Goal: Transaction & Acquisition: Register for event/course

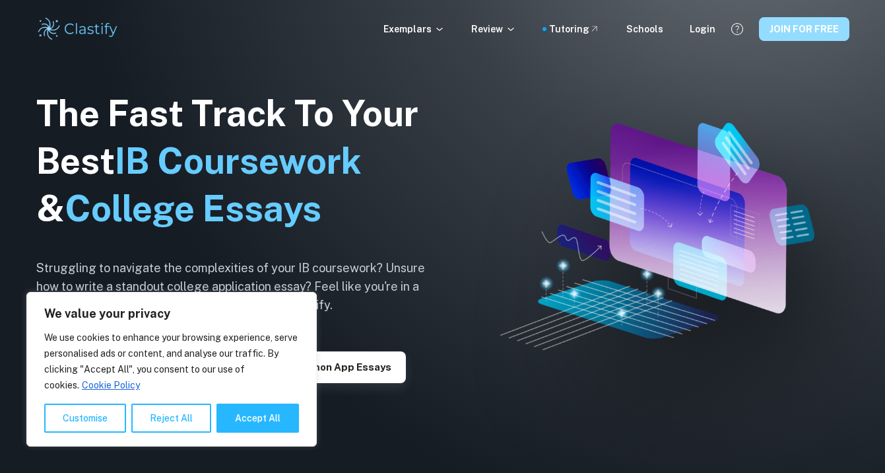
click at [782, 30] on button "JOIN FOR FREE" at bounding box center [804, 29] width 90 height 24
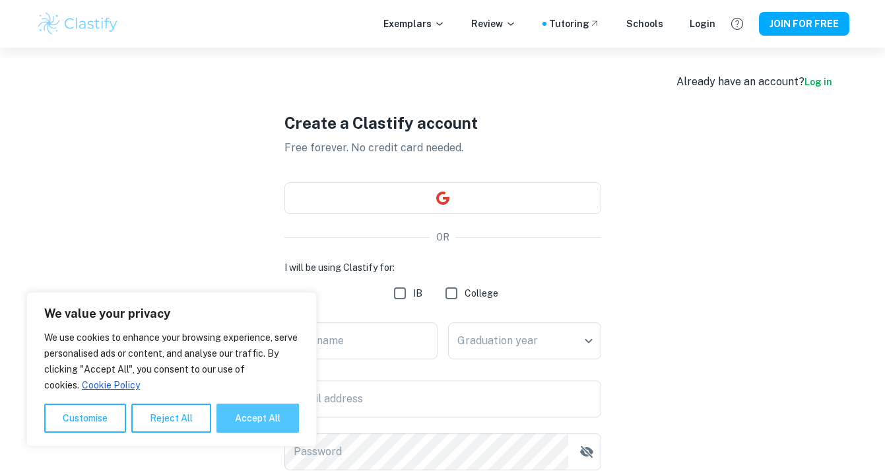
click at [241, 429] on button "Accept All" at bounding box center [258, 417] width 83 height 29
checkbox input "true"
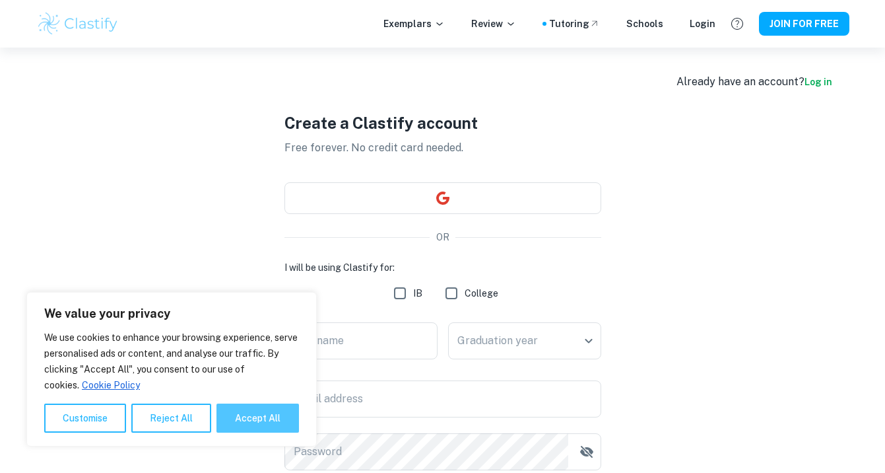
checkbox input "true"
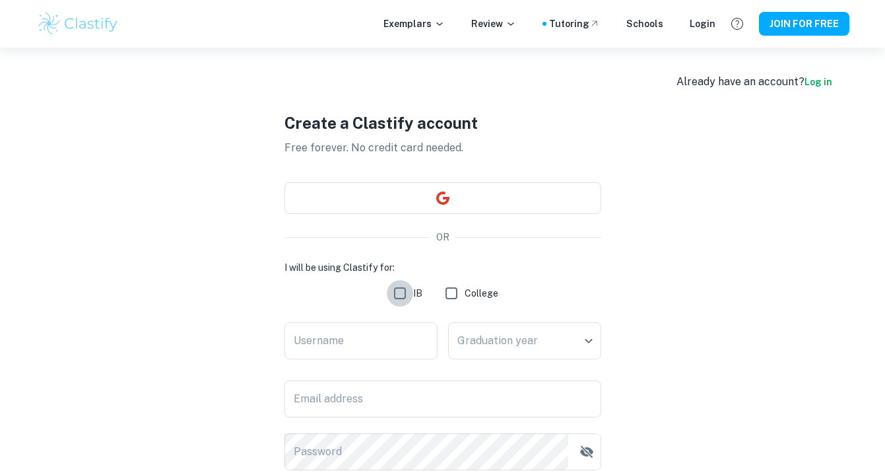
click at [398, 294] on input "IB" at bounding box center [400, 293] width 26 height 26
checkbox input "true"
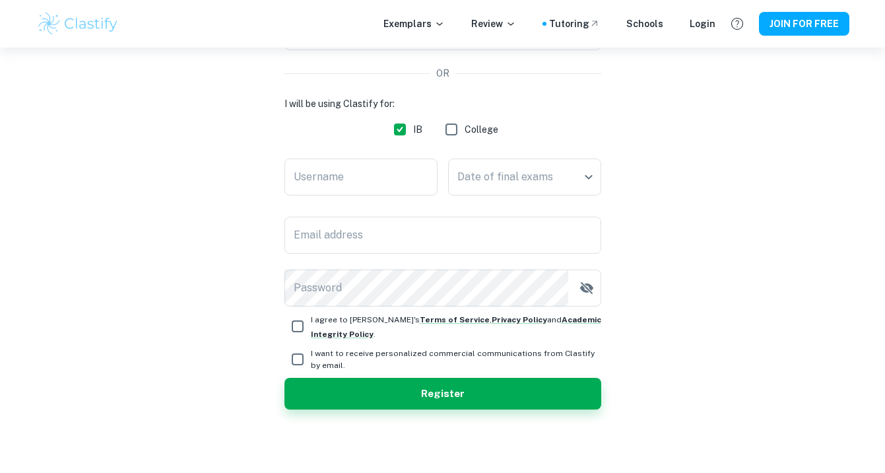
scroll to position [164, 0]
click at [512, 184] on body "We value your privacy We use cookies to enhance your browsing experience, serve…" at bounding box center [442, 120] width 885 height 473
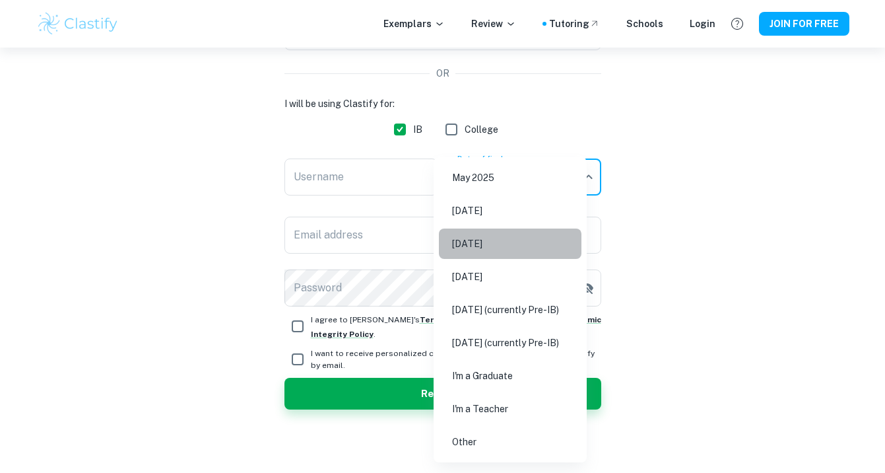
click at [507, 236] on li "[DATE]" at bounding box center [510, 243] width 143 height 30
type input "M26"
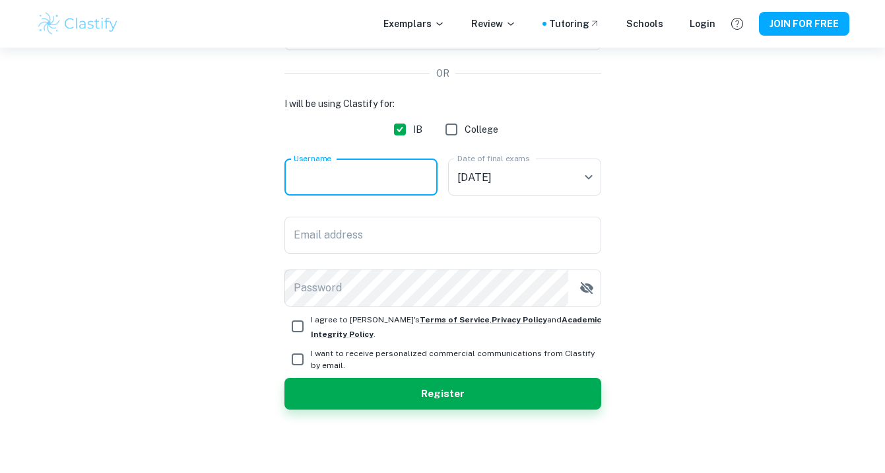
click at [337, 180] on input "Username" at bounding box center [361, 176] width 153 height 37
type input "F"
type input "Destiny_k09"
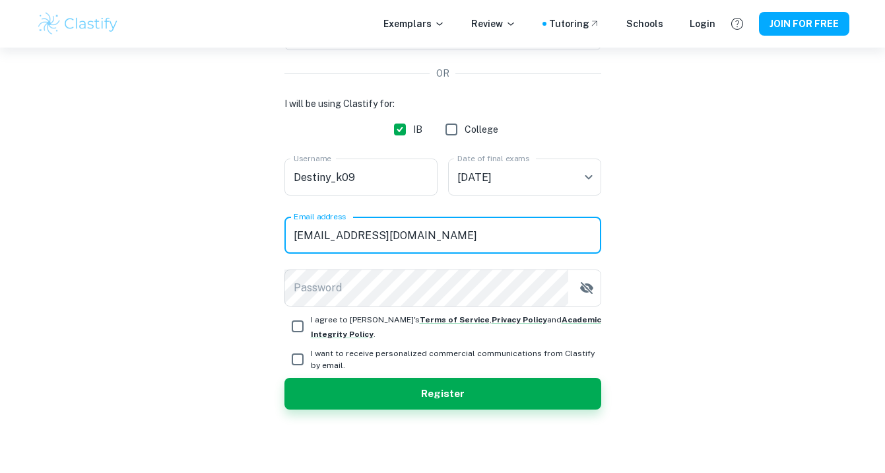
type input "[EMAIL_ADDRESS][DOMAIN_NAME]"
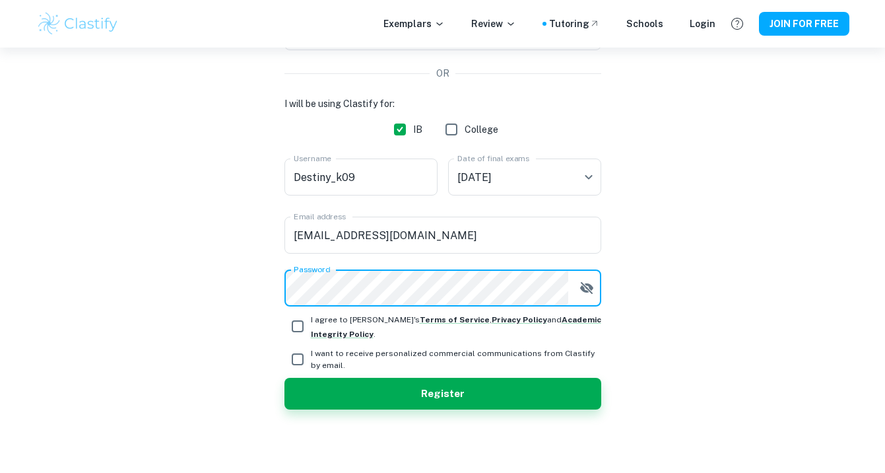
click at [584, 285] on icon "button" at bounding box center [586, 288] width 13 height 12
click at [291, 331] on input "I agree to [PERSON_NAME]'s Terms of Service , Privacy Policy and Academic Integ…" at bounding box center [298, 326] width 26 height 26
checkbox input "true"
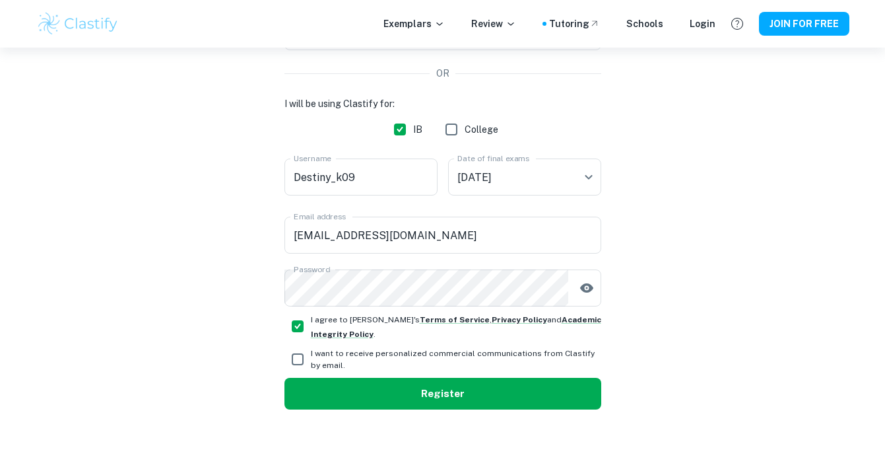
click at [410, 386] on button "Register" at bounding box center [443, 394] width 317 height 32
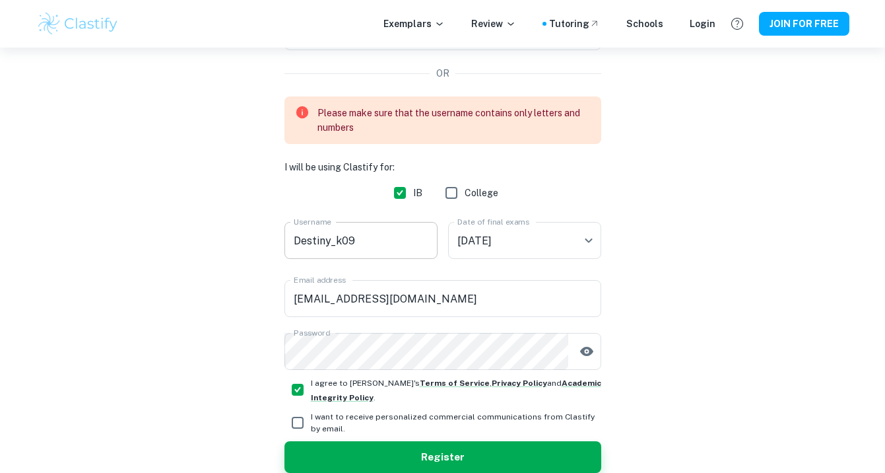
click at [335, 245] on input "Destiny_k09" at bounding box center [361, 240] width 153 height 37
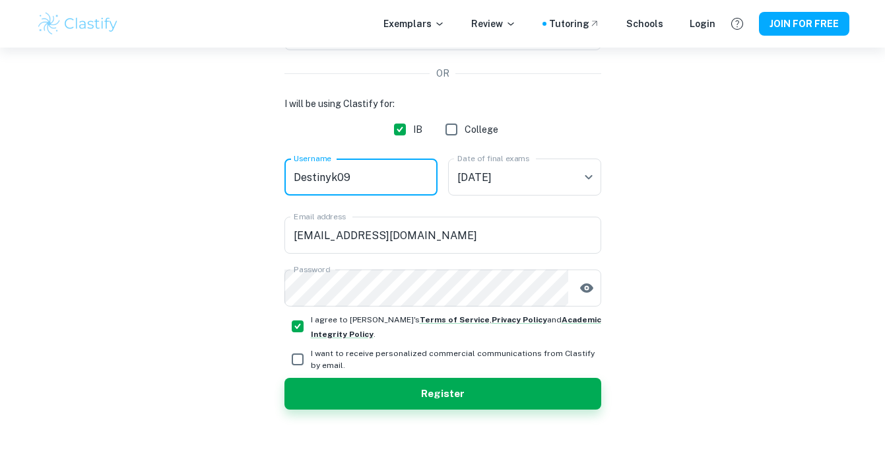
type input "Destinyk09"
click at [436, 409] on div "Create a Clastify account Free forever. No credit card needed. OR I will be usi…" at bounding box center [443, 178] width 317 height 589
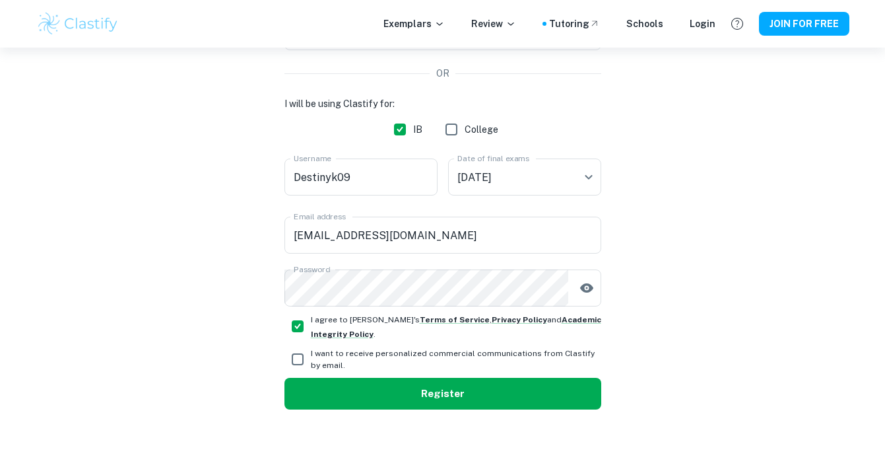
click at [430, 391] on button "Register" at bounding box center [443, 394] width 317 height 32
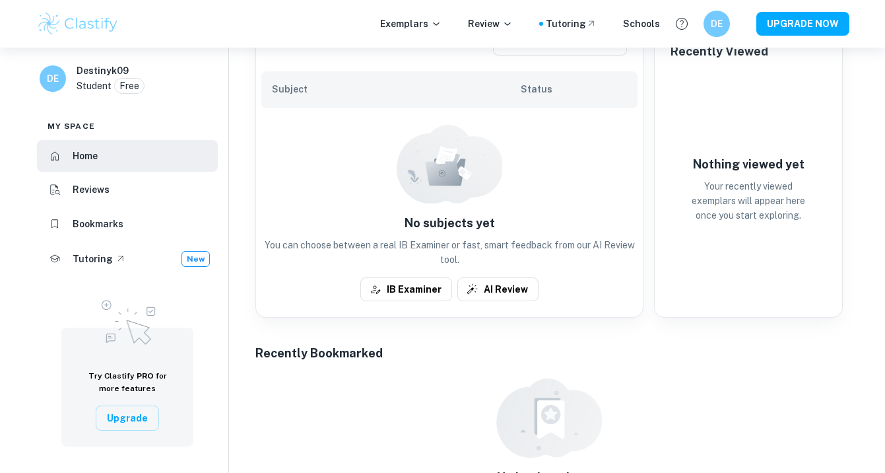
scroll to position [468, 0]
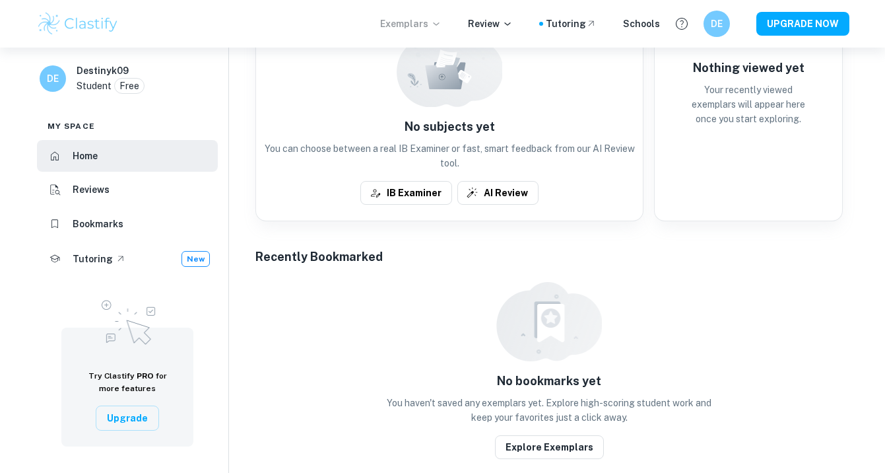
click at [429, 22] on p "Exemplars" at bounding box center [410, 24] width 61 height 15
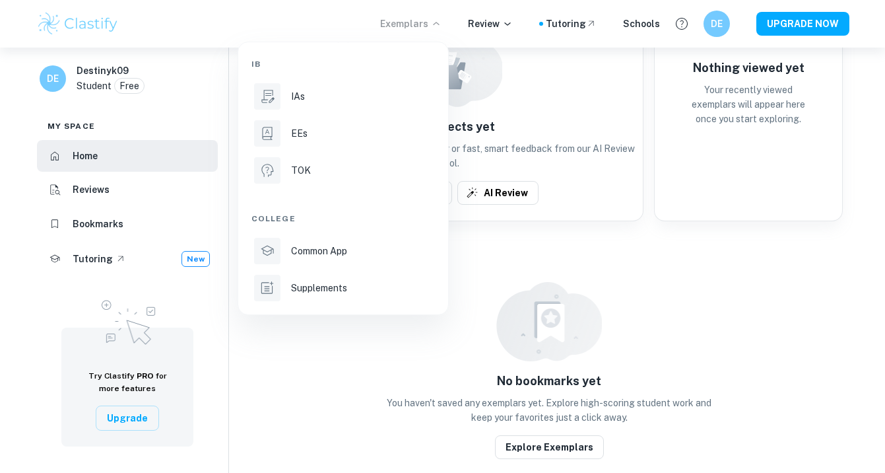
click at [532, 321] on div at bounding box center [442, 236] width 885 height 473
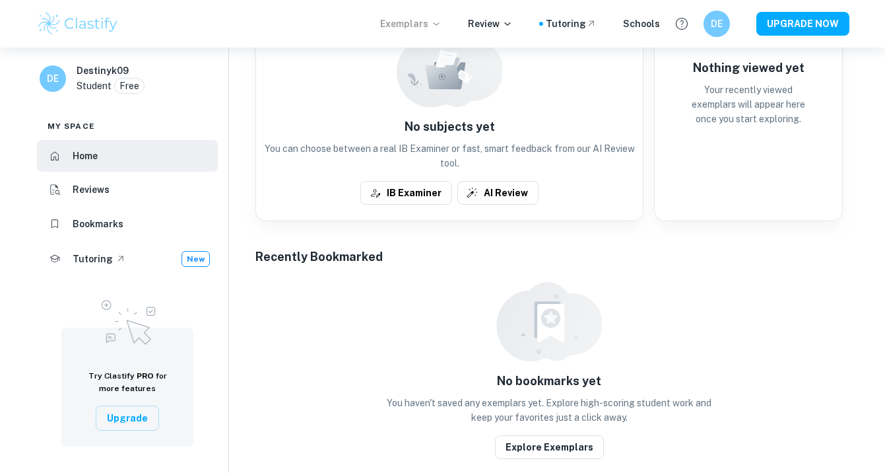
click at [442, 28] on icon at bounding box center [436, 23] width 11 height 11
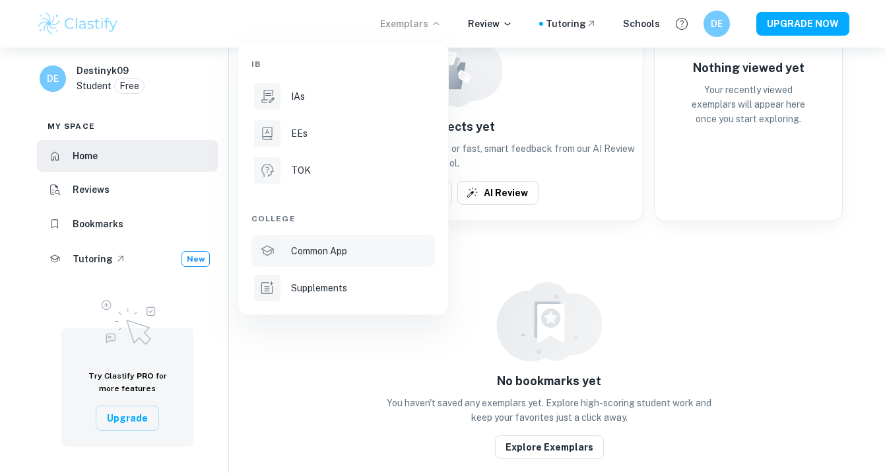
click at [338, 250] on p "Common App" at bounding box center [319, 251] width 56 height 15
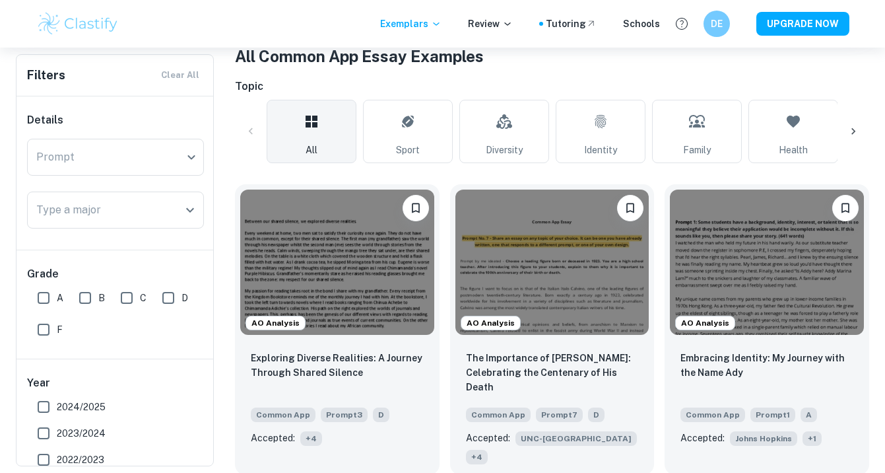
scroll to position [298, 0]
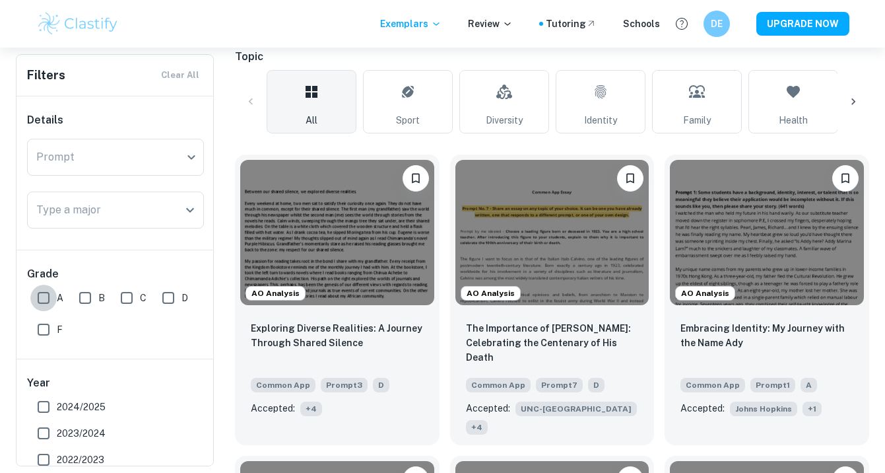
click at [42, 298] on input "A" at bounding box center [43, 298] width 26 height 26
checkbox input "true"
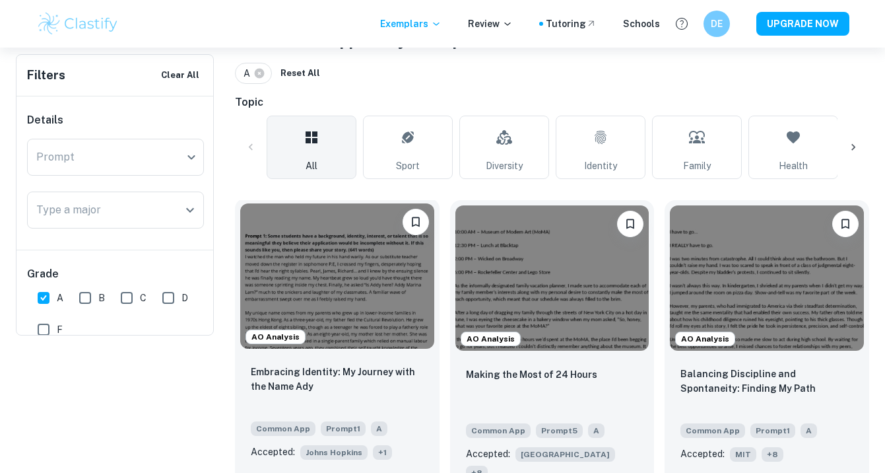
scroll to position [1, 0]
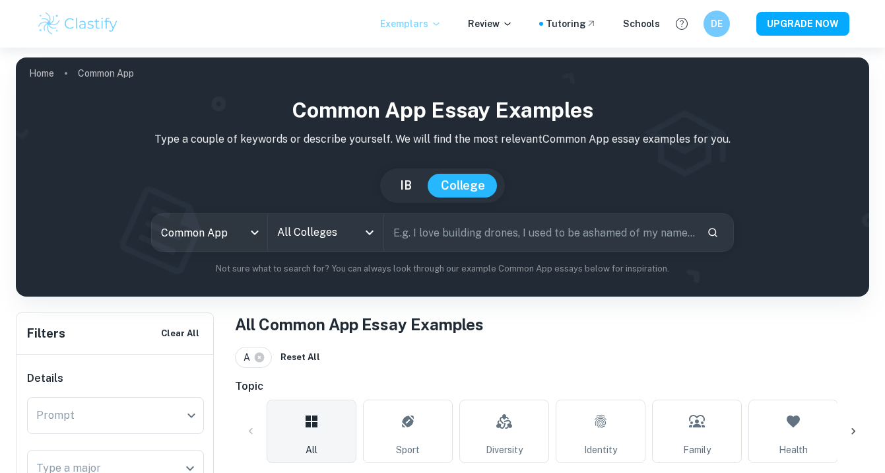
click at [421, 24] on p "Exemplars" at bounding box center [410, 24] width 61 height 15
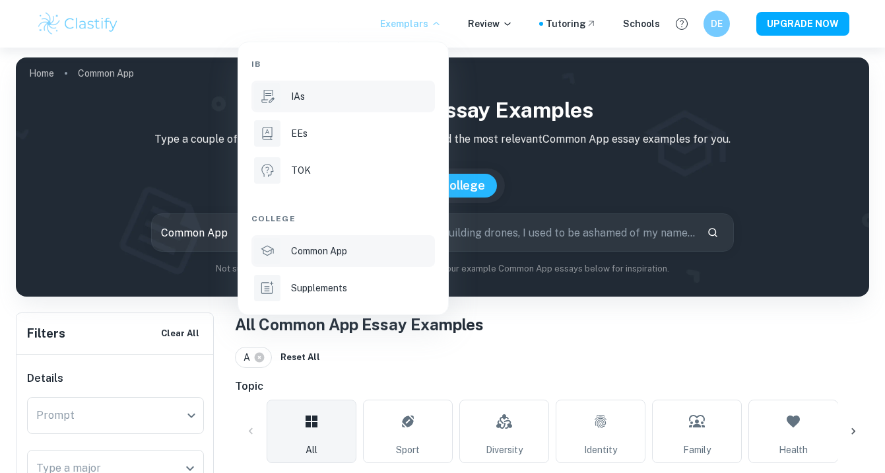
click at [319, 94] on div "IAs" at bounding box center [361, 96] width 141 height 15
type input "ia"
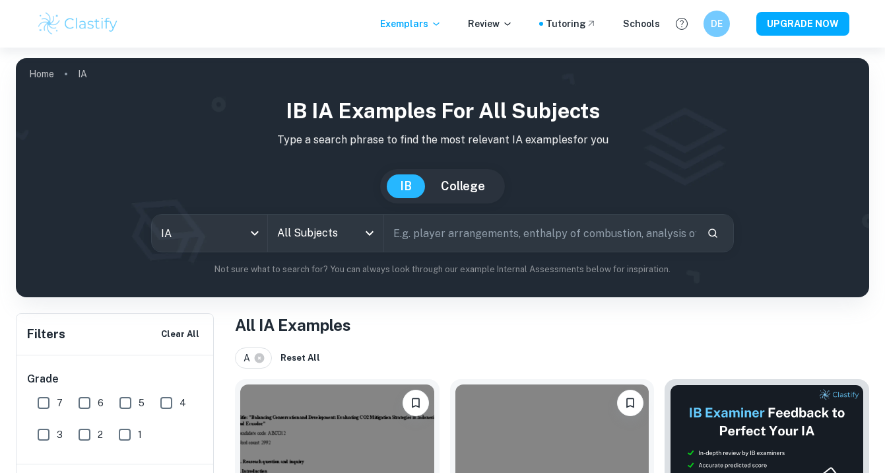
scroll to position [271, 0]
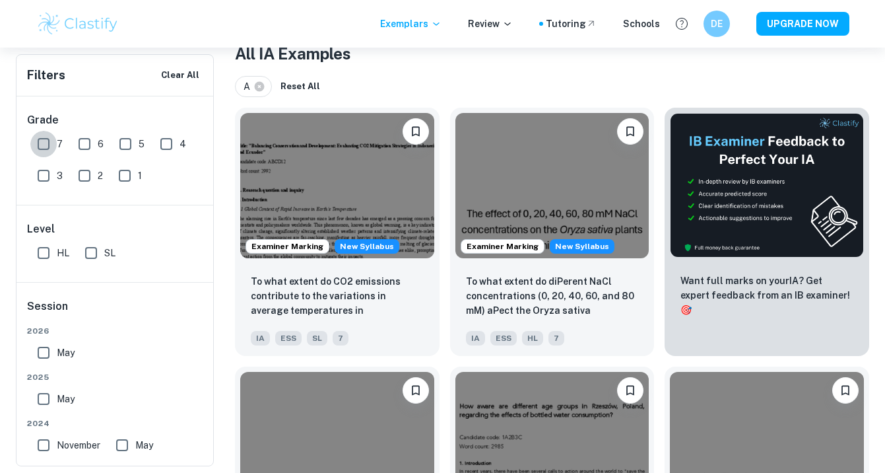
click at [44, 146] on input "7" at bounding box center [43, 144] width 26 height 26
checkbox input "true"
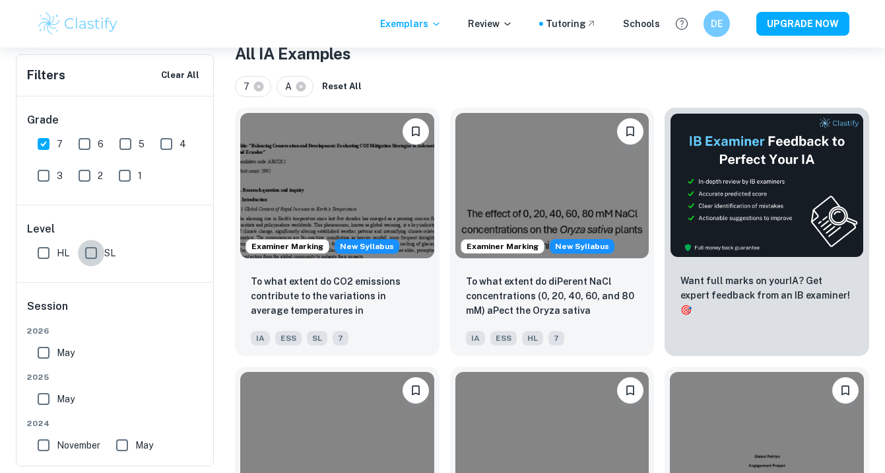
click at [85, 257] on input "SL" at bounding box center [91, 253] width 26 height 26
checkbox input "true"
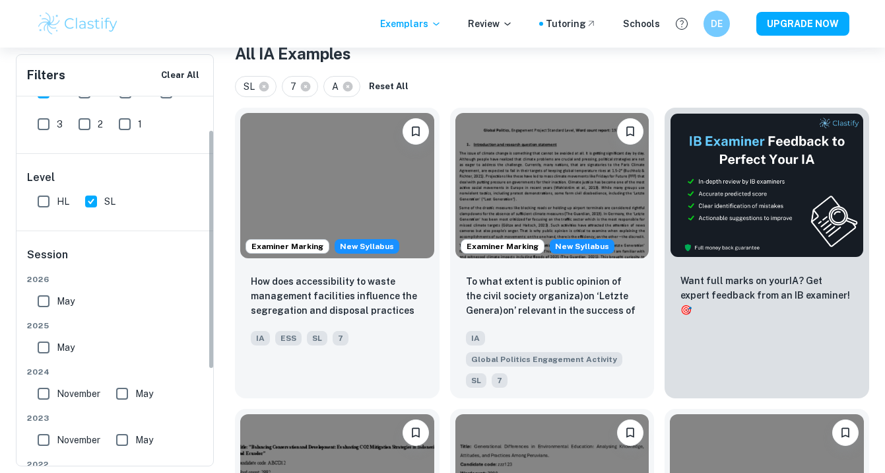
scroll to position [56, 0]
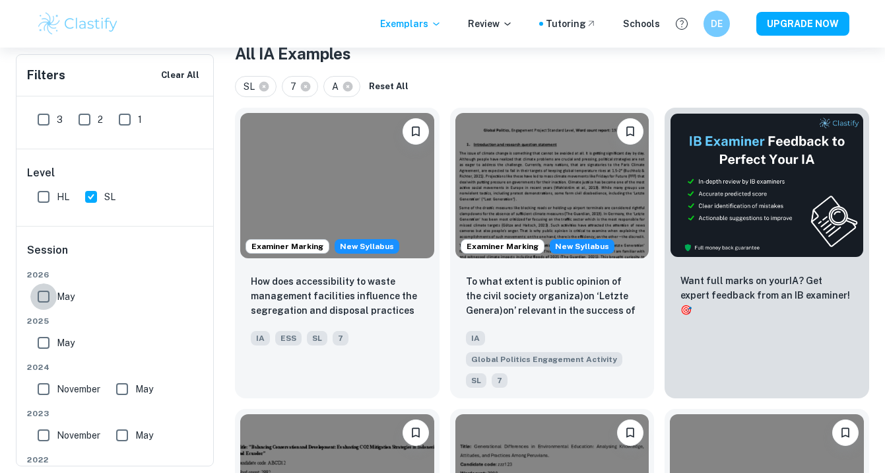
click at [40, 307] on input "May" at bounding box center [43, 296] width 26 height 26
checkbox input "true"
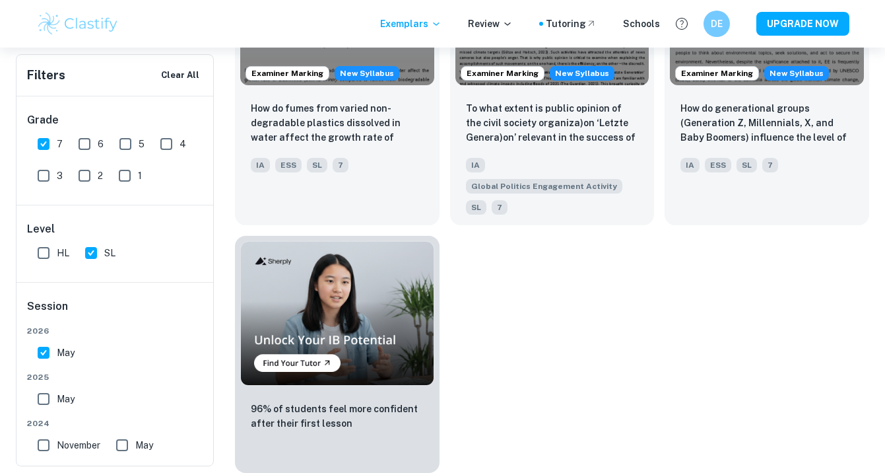
scroll to position [703, 0]
click at [77, 143] on input "6" at bounding box center [84, 144] width 26 height 26
checkbox input "true"
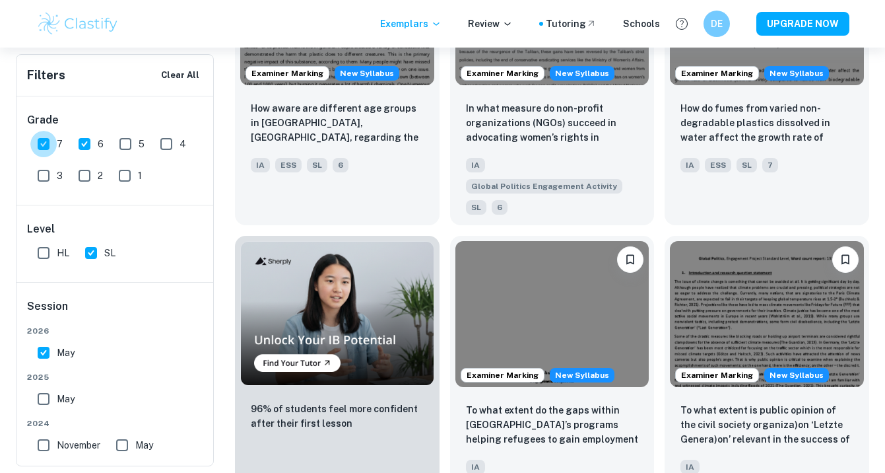
click at [50, 147] on input "7" at bounding box center [43, 144] width 26 height 26
checkbox input "false"
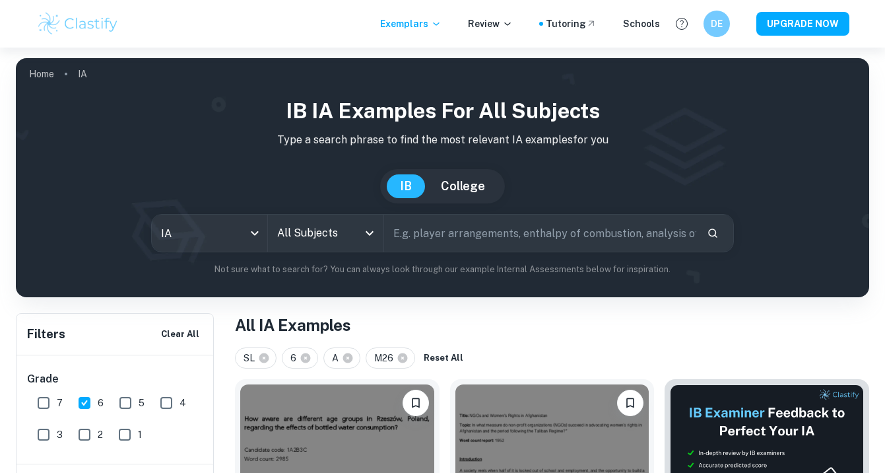
scroll to position [0, 0]
click at [508, 26] on p "Review" at bounding box center [490, 24] width 45 height 15
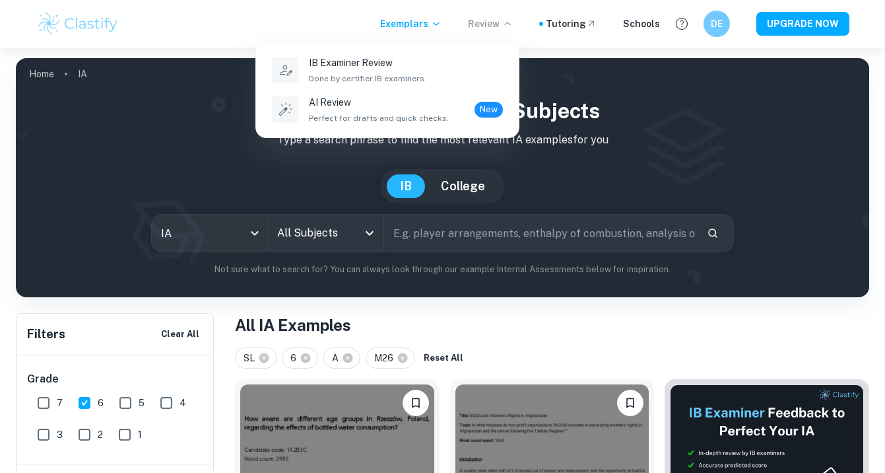
click at [506, 27] on div at bounding box center [442, 236] width 885 height 473
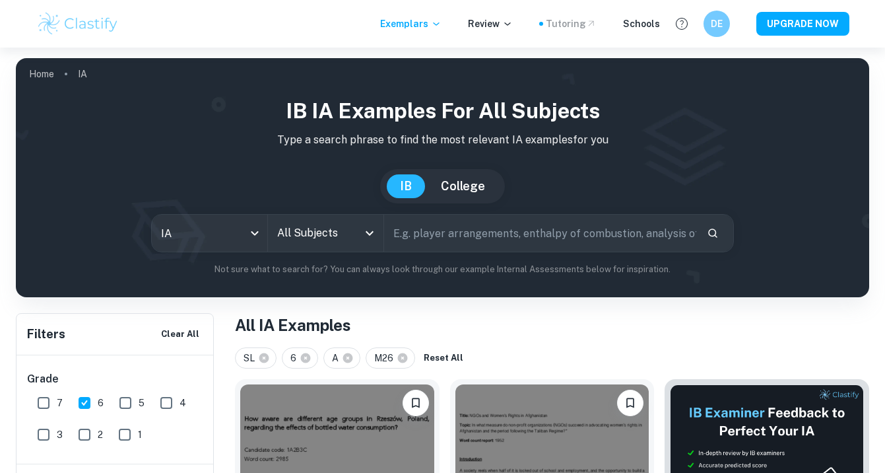
click at [588, 28] on div "Tutoring" at bounding box center [571, 24] width 51 height 15
